Goal: Task Accomplishment & Management: Use online tool/utility

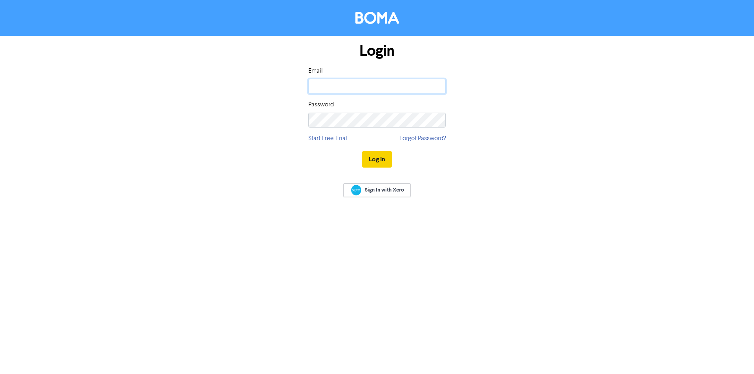
type input "[PERSON_NAME][EMAIL_ADDRESS][DOMAIN_NAME]"
click at [378, 160] on button "Log In" at bounding box center [377, 159] width 30 height 16
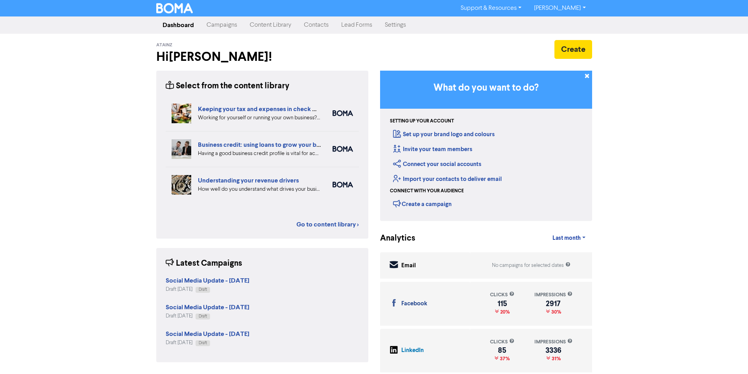
click at [528, 9] on link "Support & Resources" at bounding box center [491, 8] width 73 height 13
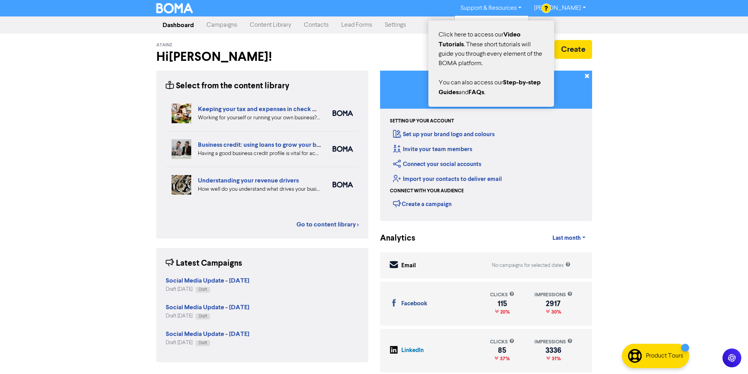
click at [567, 7] on div at bounding box center [374, 187] width 748 height 374
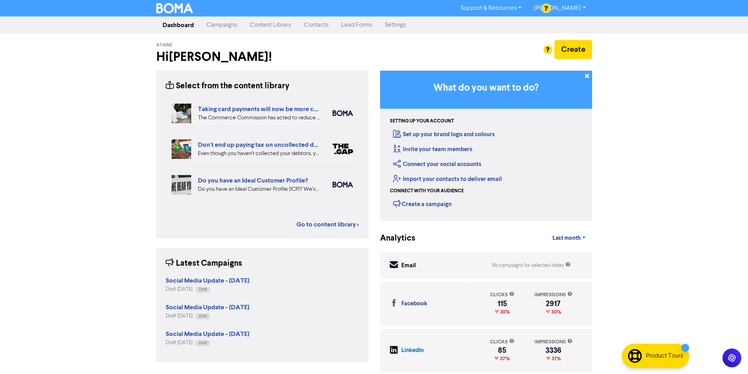
click at [569, 10] on link "[PERSON_NAME]" at bounding box center [560, 8] width 64 height 13
click at [396, 27] on link "Settings" at bounding box center [396, 25] width 34 height 16
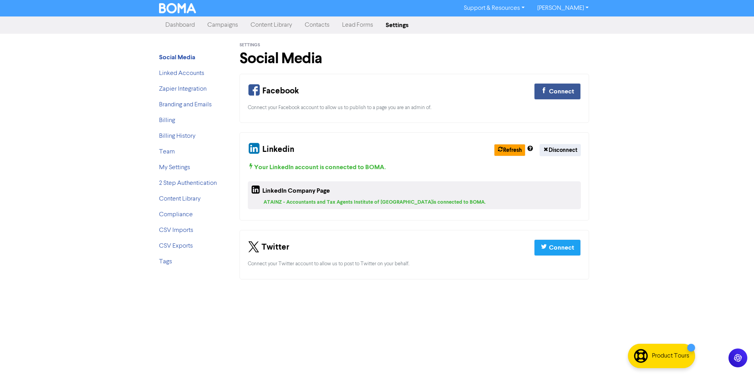
click at [224, 26] on link "Campaigns" at bounding box center [222, 25] width 43 height 16
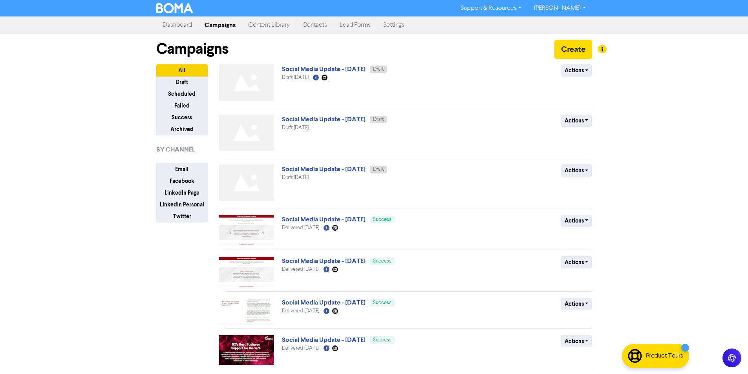
click at [277, 24] on link "Content Library" at bounding box center [269, 25] width 54 height 16
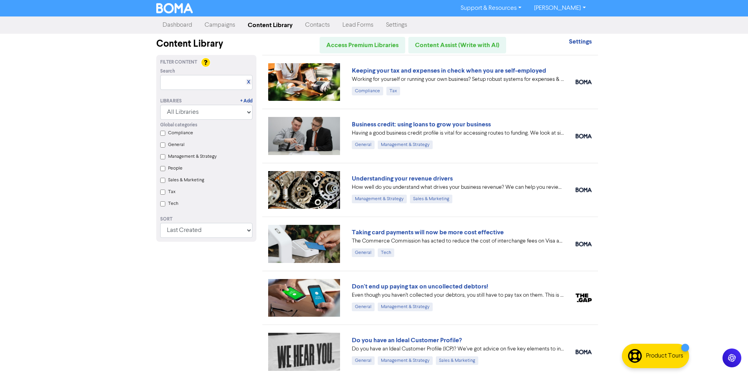
click at [391, 24] on link "Settings" at bounding box center [397, 25] width 34 height 16
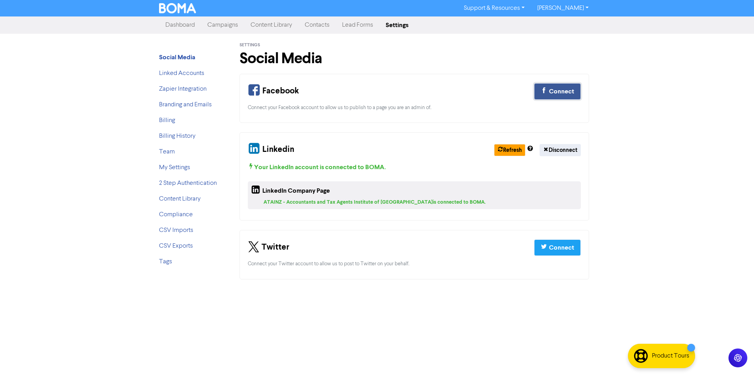
click at [559, 90] on div "Connect" at bounding box center [561, 91] width 25 height 9
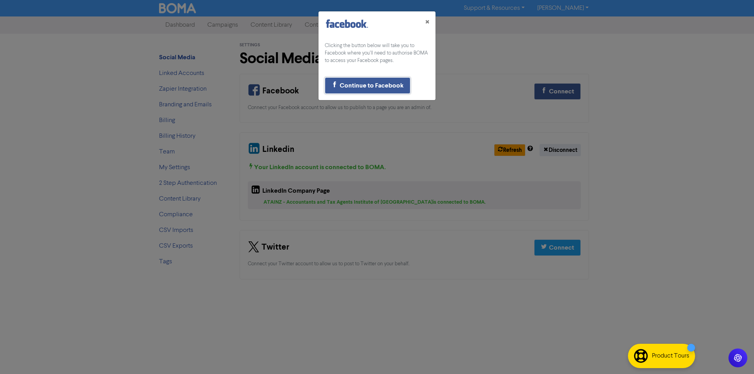
click at [359, 87] on div "Continue to Facebook" at bounding box center [372, 85] width 64 height 9
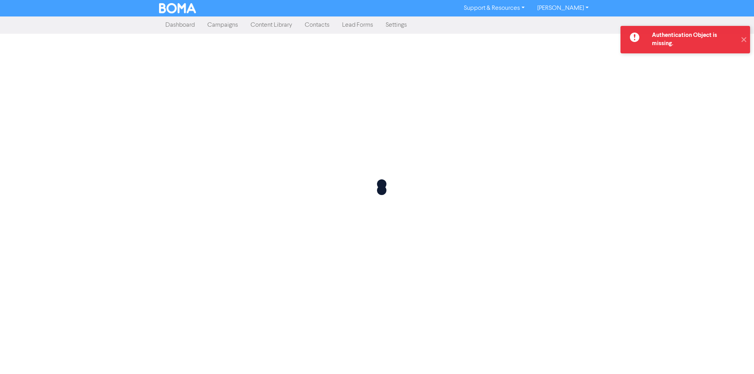
click at [266, 24] on link "Content Library" at bounding box center [271, 25] width 54 height 16
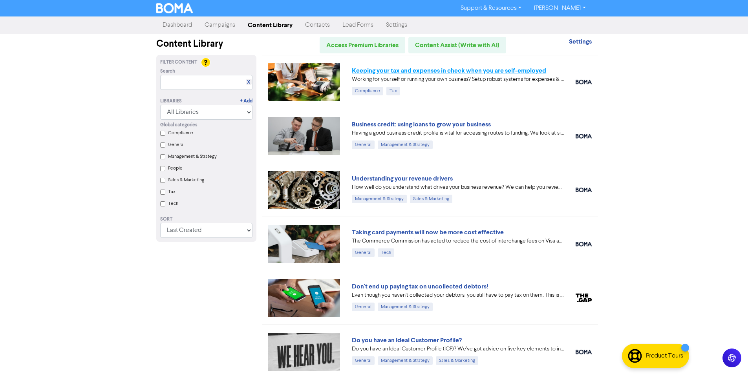
click at [414, 70] on link "Keeping your tax and expenses in check when you are self-employed" at bounding box center [449, 71] width 194 height 8
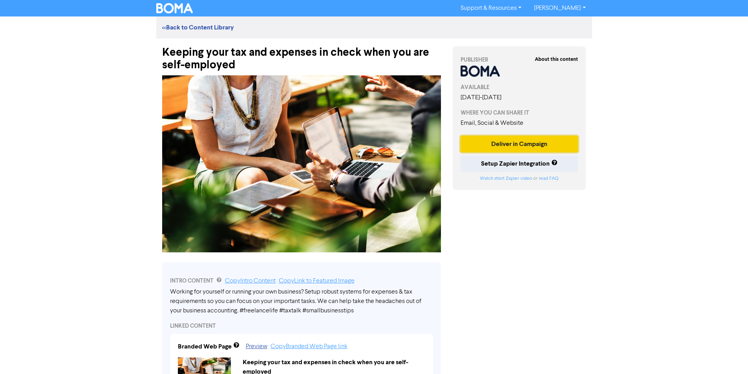
click at [532, 147] on button "Deliver in Campaign" at bounding box center [520, 144] width 118 height 16
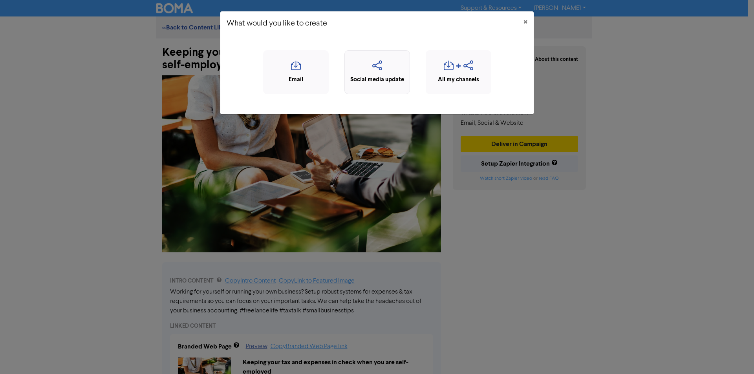
click at [373, 81] on div "Social media update" at bounding box center [377, 79] width 57 height 9
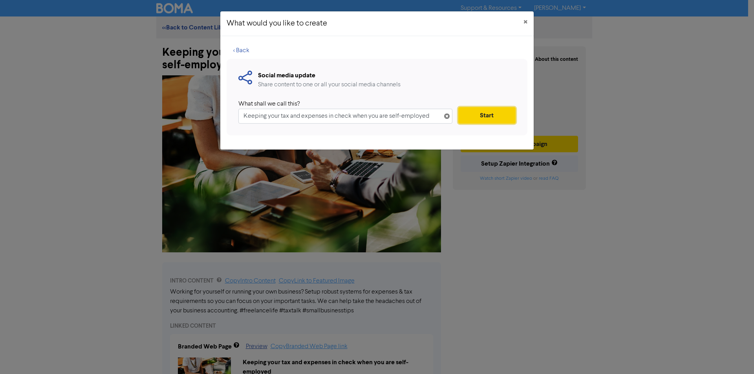
click at [489, 117] on button "Start" at bounding box center [486, 115] width 57 height 16
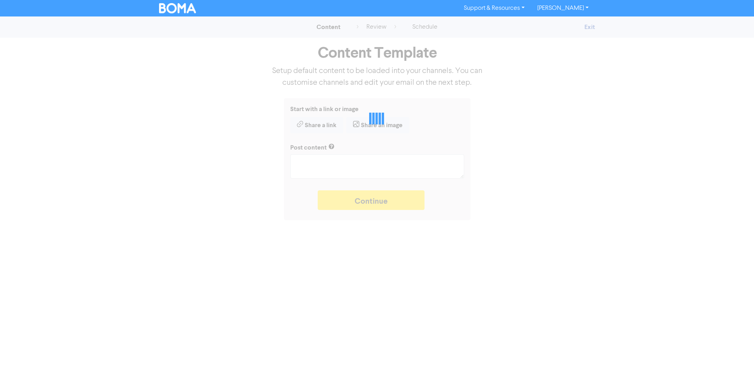
type textarea "x"
type textarea "Working for yourself or running your own business? Setup robust systems for exp…"
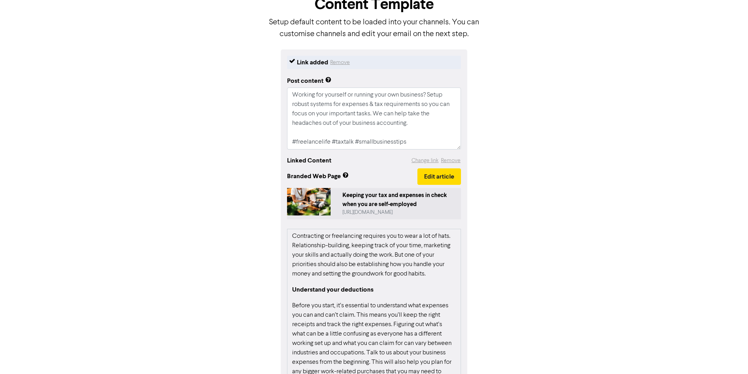
scroll to position [103, 0]
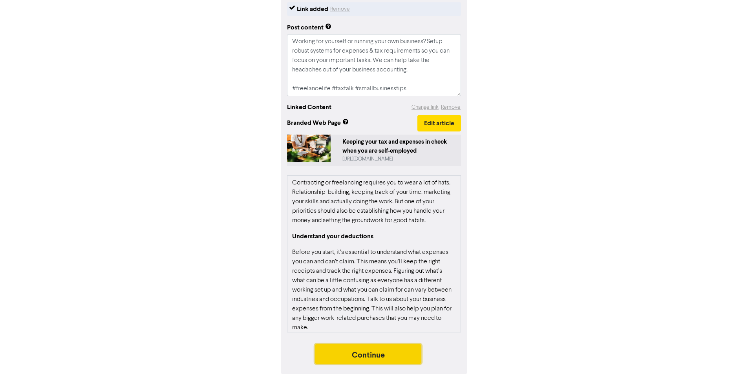
click at [385, 356] on button "Continue" at bounding box center [368, 355] width 107 height 20
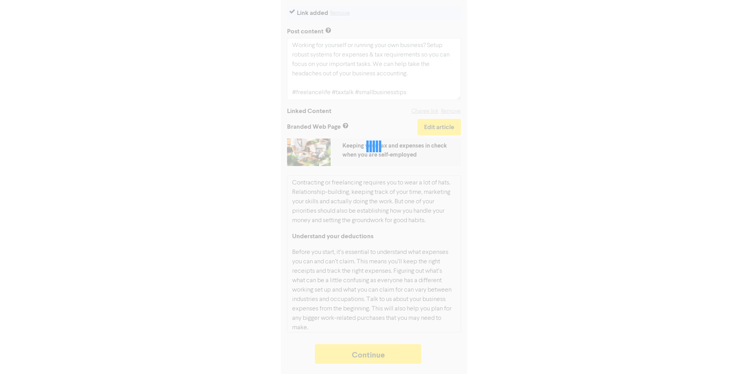
type textarea "x"
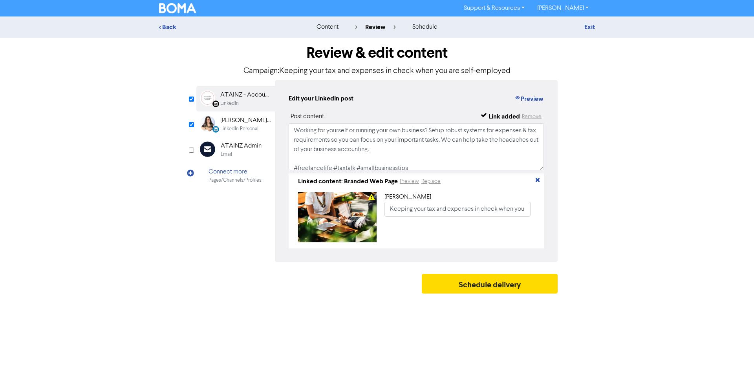
click at [236, 171] on div "Connect more" at bounding box center [235, 171] width 53 height 9
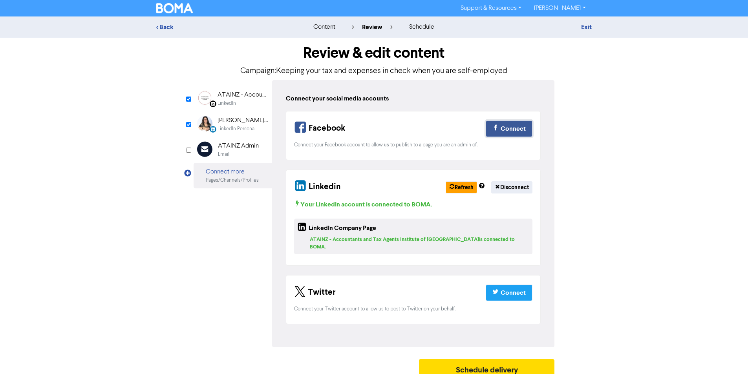
click at [511, 126] on div "Connect" at bounding box center [513, 128] width 25 height 9
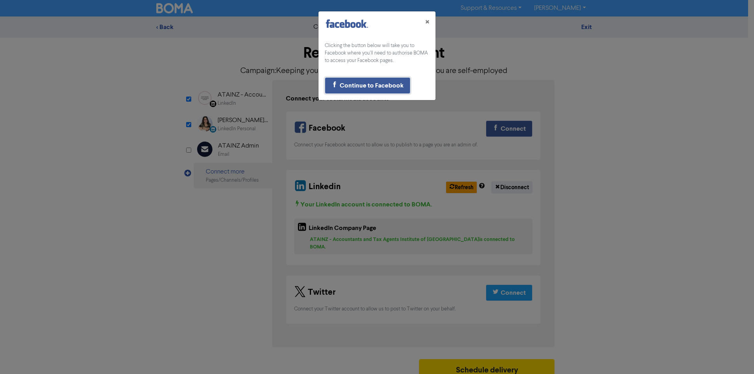
click at [378, 85] on div "Continue to Facebook" at bounding box center [372, 85] width 64 height 9
